Goal: Task Accomplishment & Management: Complete application form

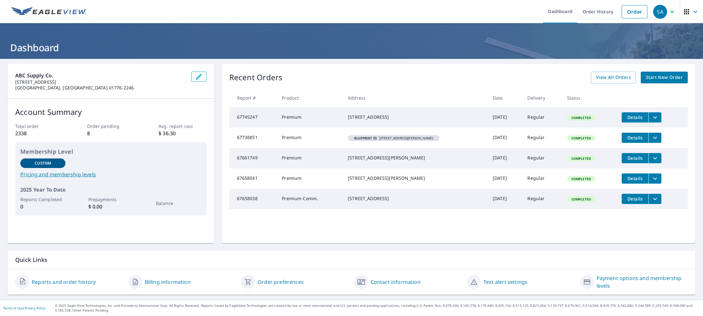
click at [658, 78] on span "Start New Order" at bounding box center [664, 77] width 37 height 8
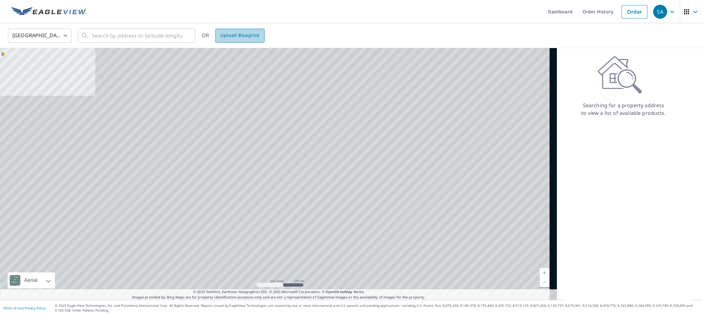
click at [225, 34] on span "Upload Blueprint" at bounding box center [240, 35] width 39 height 8
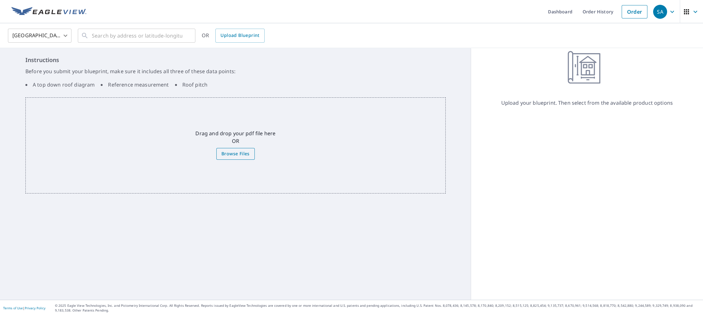
click at [228, 152] on span "Browse Files" at bounding box center [235, 154] width 28 height 8
click at [0, 0] on input "Browse Files" at bounding box center [0, 0] width 0 height 0
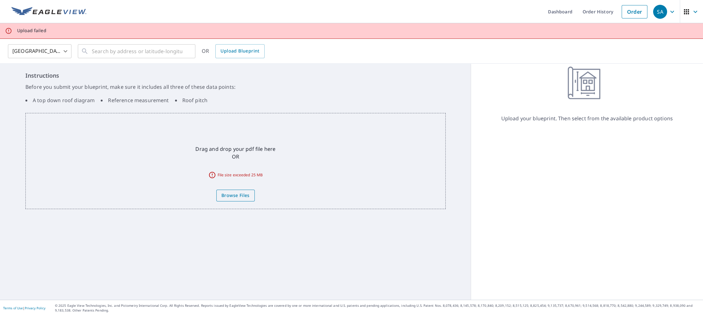
click at [232, 195] on span "Browse Files" at bounding box center [235, 195] width 28 height 8
click at [0, 0] on input "Browse Files" at bounding box center [0, 0] width 0 height 0
click at [227, 195] on span "Browse Files" at bounding box center [235, 195] width 28 height 8
click at [0, 0] on input "Browse Files" at bounding box center [0, 0] width 0 height 0
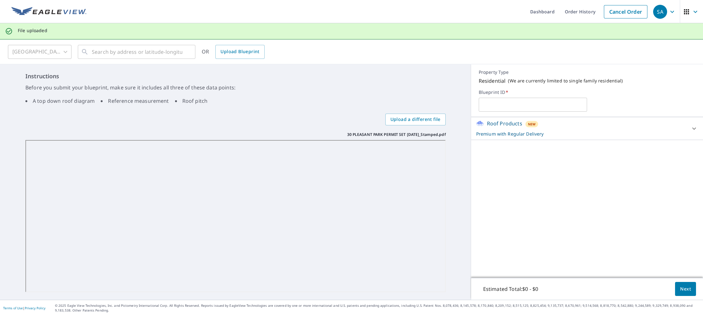
click at [545, 104] on input "text" at bounding box center [533, 105] width 108 height 18
type input "30 [GEOGRAPHIC_DATA]"
click at [680, 290] on span "Next" at bounding box center [685, 289] width 11 height 8
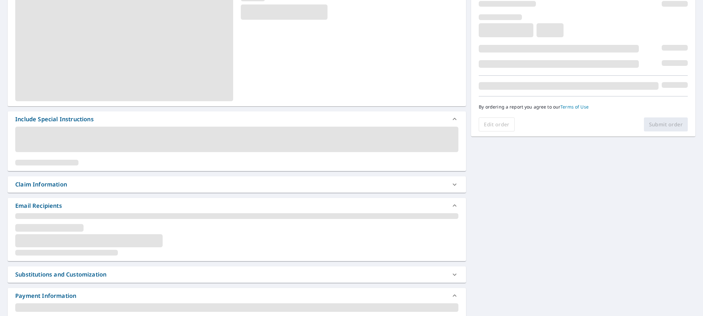
scroll to position [2, 0]
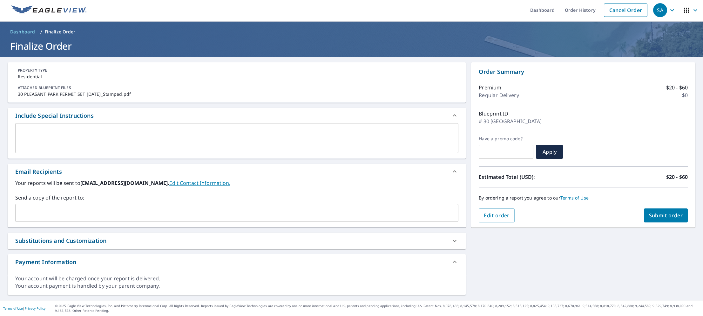
click at [37, 207] on input "text" at bounding box center [232, 213] width 428 height 12
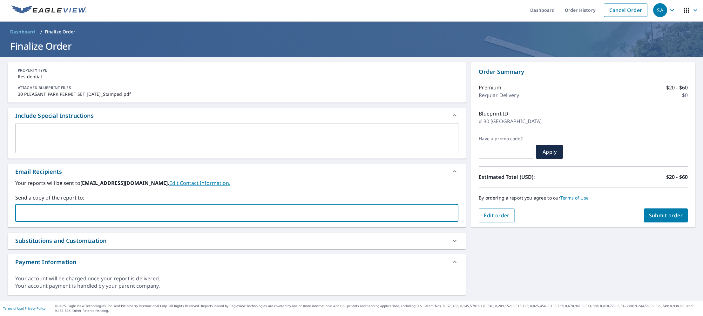
paste input "Sales Advanced Role"
type input "Sales Advanced Role"
drag, startPoint x: 90, startPoint y: 212, endPoint x: 14, endPoint y: 212, distance: 76.3
click at [14, 213] on div "Your reports will be sent to [EMAIL_ADDRESS][DOMAIN_NAME]. Edit Contact Informa…" at bounding box center [237, 203] width 459 height 48
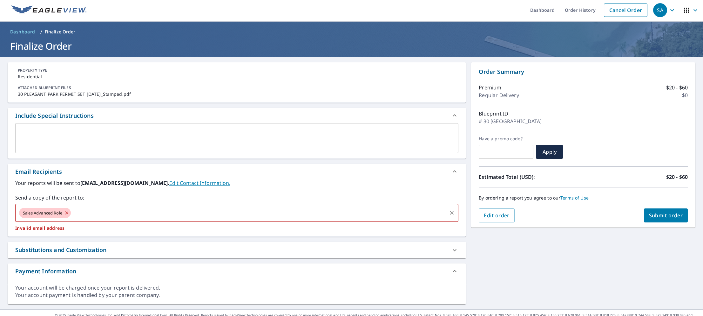
drag, startPoint x: 112, startPoint y: 212, endPoint x: 16, endPoint y: 217, distance: 96.4
click at [15, 218] on div "Your reports will be sent to [EMAIL_ADDRESS][DOMAIN_NAME]. Edit Contact Informa…" at bounding box center [237, 207] width 459 height 57
checkbox input "true"
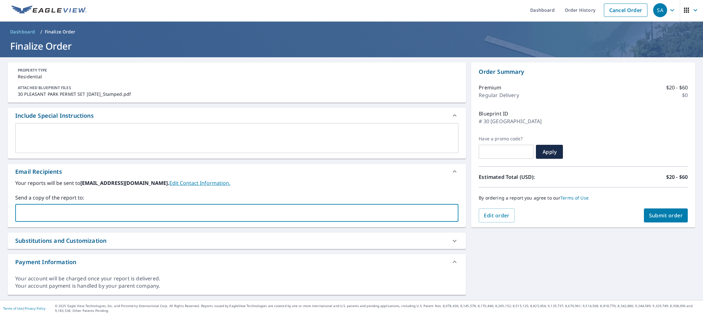
click at [50, 209] on input "text" at bounding box center [232, 213] width 428 height 12
paste input "[PERSON_NAME] <[EMAIL_ADDRESS][DOMAIN_NAME]>"
click at [60, 214] on input "[PERSON_NAME] <[EMAIL_ADDRESS][DOMAIN_NAME]>" at bounding box center [232, 213] width 428 height 12
click at [108, 214] on input "[EMAIL_ADDRESS][DOMAIN_NAME]>" at bounding box center [232, 213] width 428 height 12
type input "[EMAIL_ADDRESS][DOMAIN_NAME]"
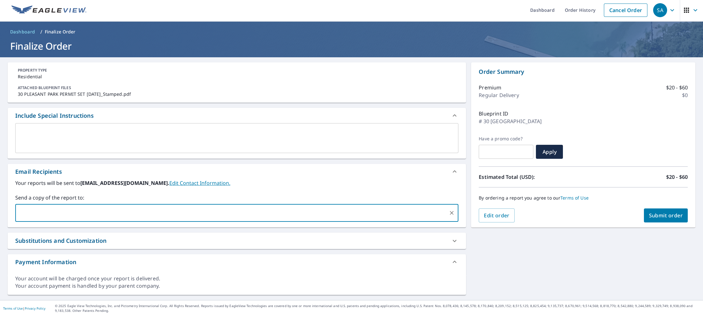
click at [673, 209] on button "Submit order" at bounding box center [666, 215] width 44 height 14
checkbox input "true"
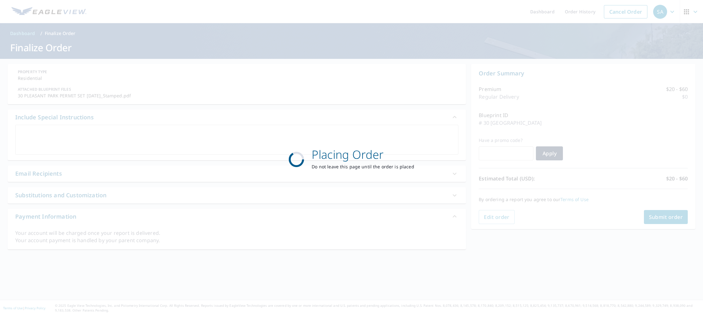
scroll to position [0, 0]
